Goal: Information Seeking & Learning: Check status

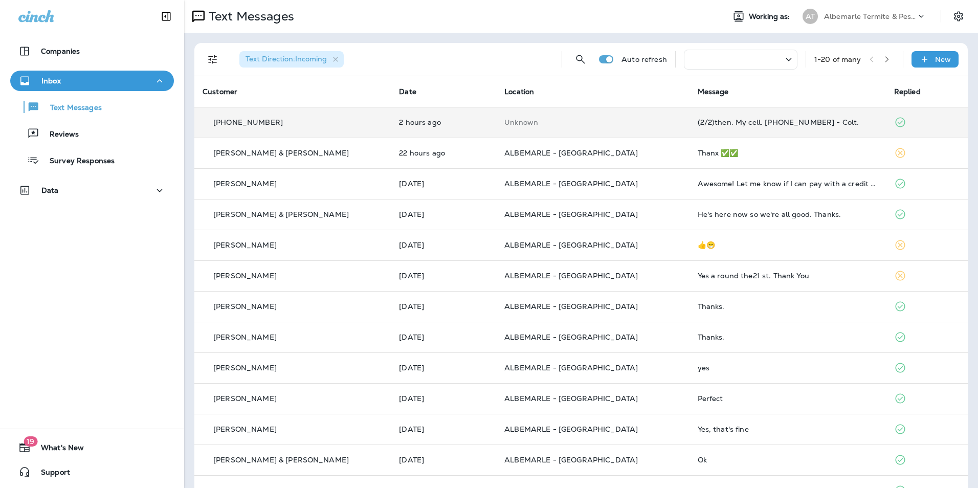
click at [804, 120] on div "(2/2)then. My cell. [PHONE_NUMBER] - Colt." at bounding box center [788, 122] width 180 height 8
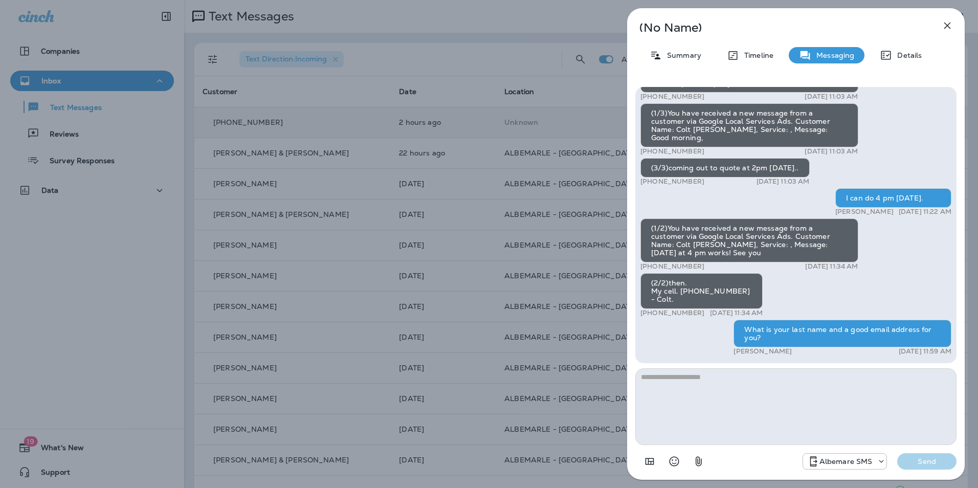
click at [953, 22] on icon "button" at bounding box center [947, 25] width 12 height 12
